Goal: Find specific page/section: Find specific page/section

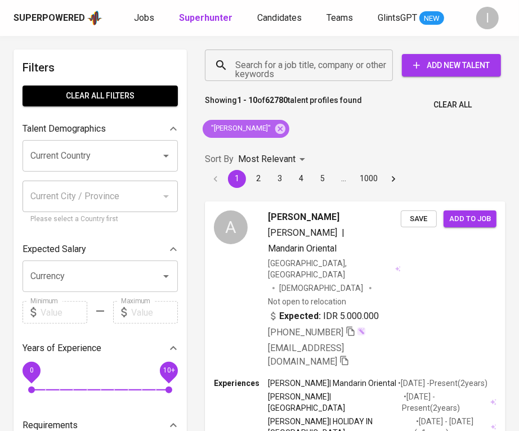
click at [267, 122] on div ""[PERSON_NAME]"" at bounding box center [246, 129] width 87 height 18
click at [274, 127] on icon at bounding box center [280, 129] width 12 height 12
click at [298, 68] on input "Search for a job title, company or other keywords" at bounding box center [301, 65] width 138 height 21
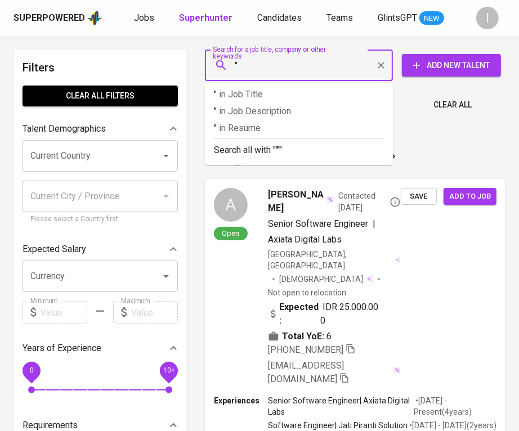
paste input "Baselera"
type input ""Baselera""
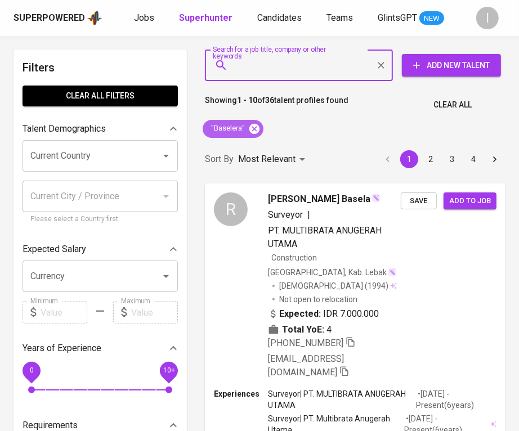
click at [257, 127] on icon at bounding box center [254, 128] width 10 height 10
click at [320, 59] on input "Search for a job title, company or other keywords" at bounding box center [301, 65] width 138 height 21
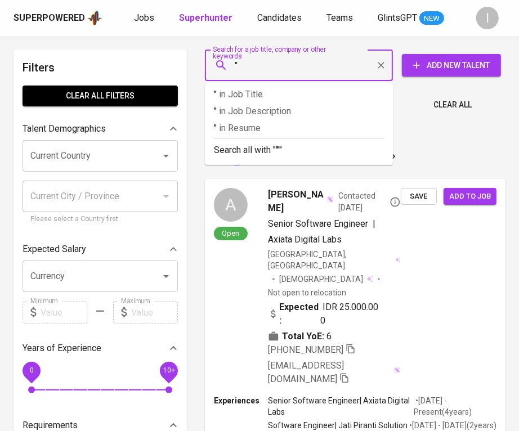
paste input "756 Architecture Studio"
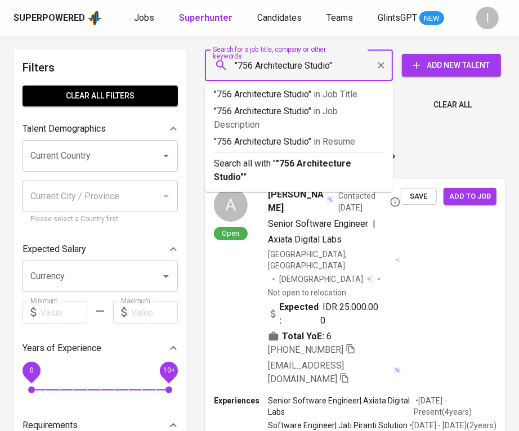
click at [320, 69] on input ""756 Architecture Studio"" at bounding box center [301, 65] width 138 height 21
type input ""756 Architecture""
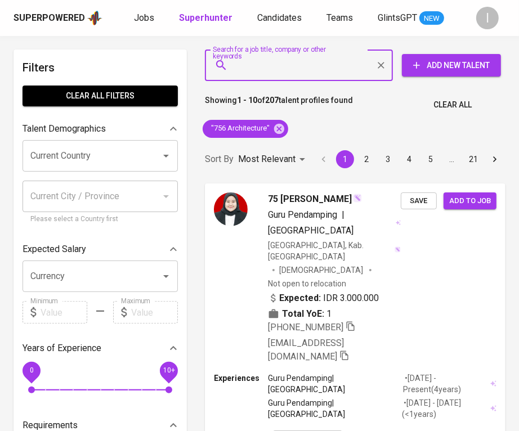
click at [321, 71] on input "Search for a job title, company or other keywords" at bounding box center [301, 65] width 138 height 21
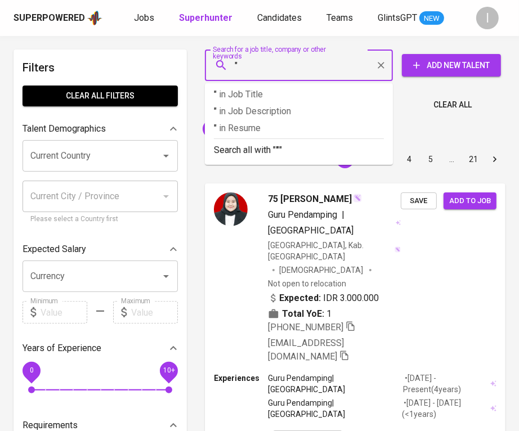
paste input "756 Architecture Studio"
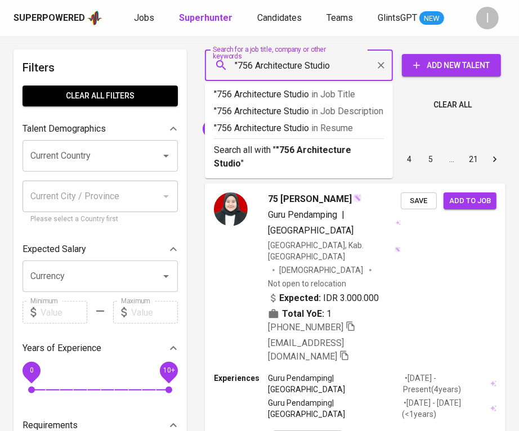
click at [299, 66] on input ""756 Architecture Studio" at bounding box center [301, 65] width 138 height 21
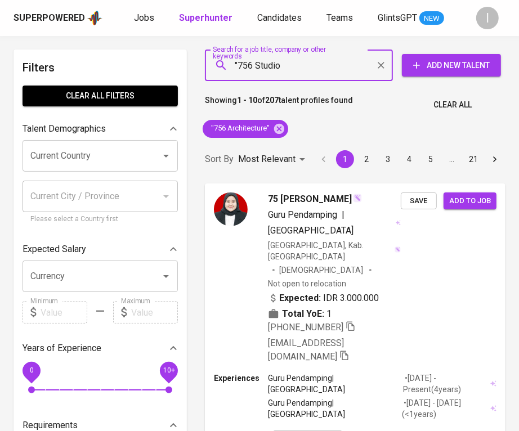
type input ""756 Studio""
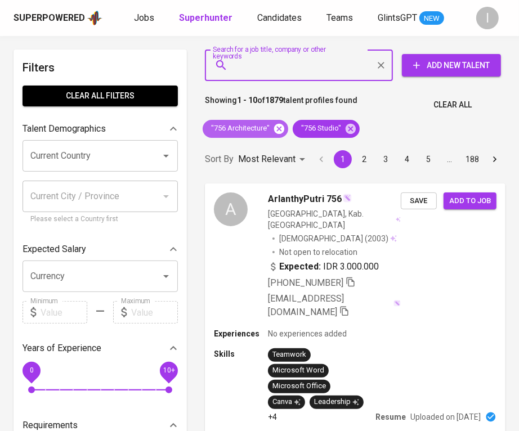
click at [279, 127] on icon at bounding box center [279, 128] width 10 height 10
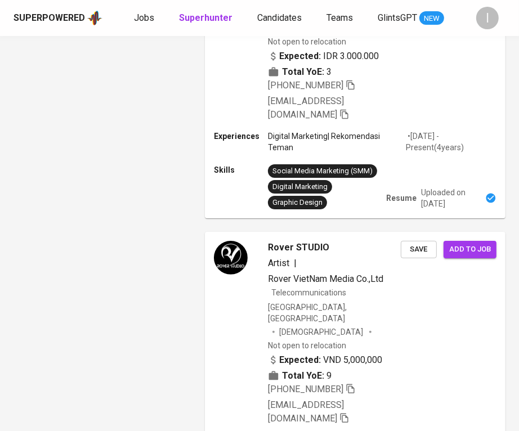
scroll to position [3015, 0]
